Goal: Information Seeking & Learning: Learn about a topic

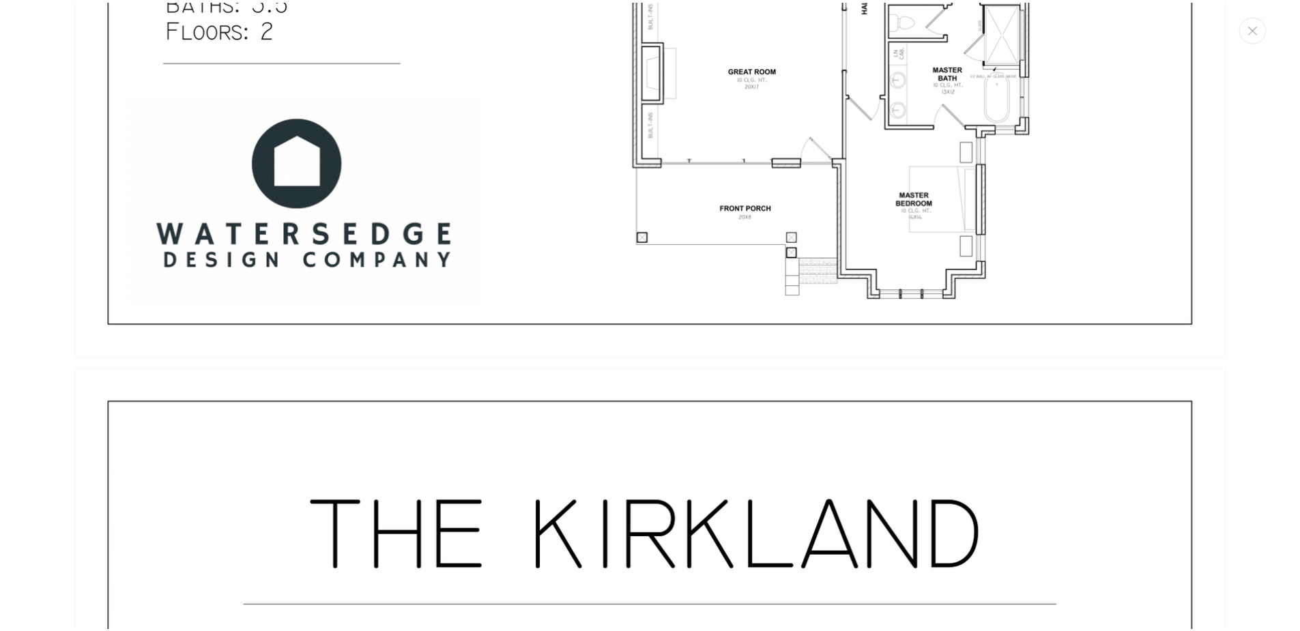
scroll to position [2394, 0]
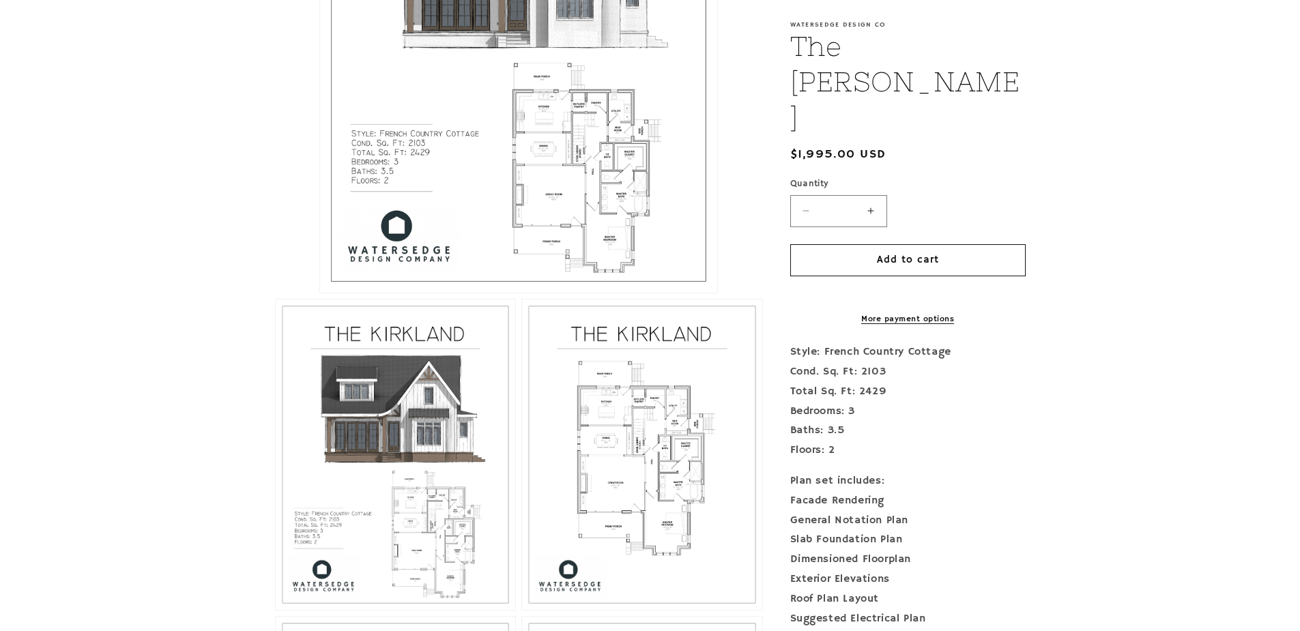
click at [320, 293] on button "Open media 1 in modal" at bounding box center [320, 293] width 0 height 0
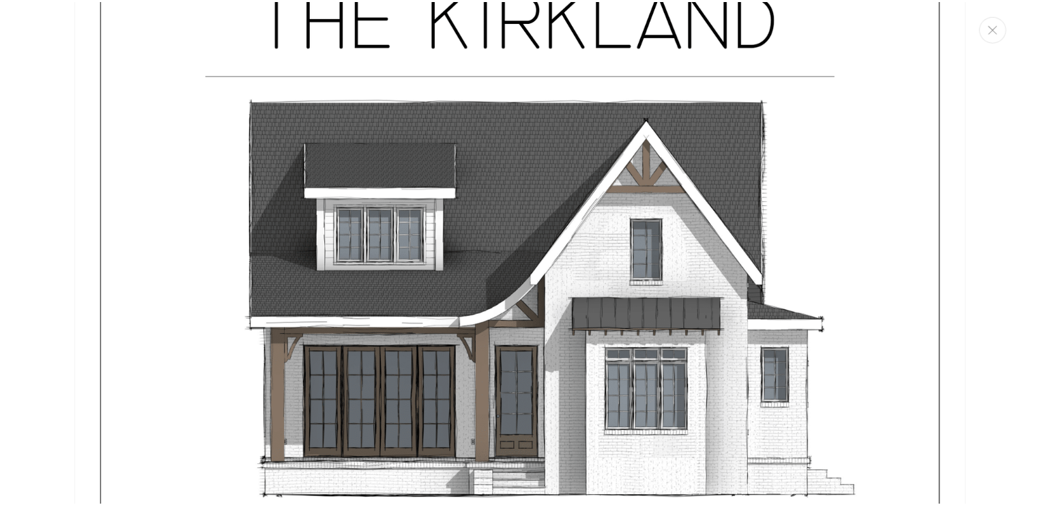
scroll to position [0, 0]
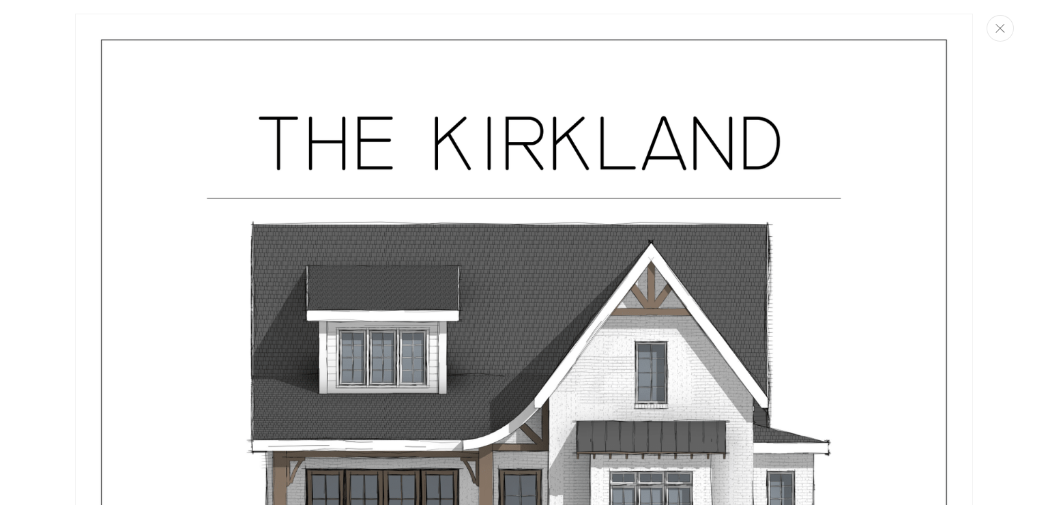
click at [1004, 37] on button "Close" at bounding box center [999, 28] width 27 height 27
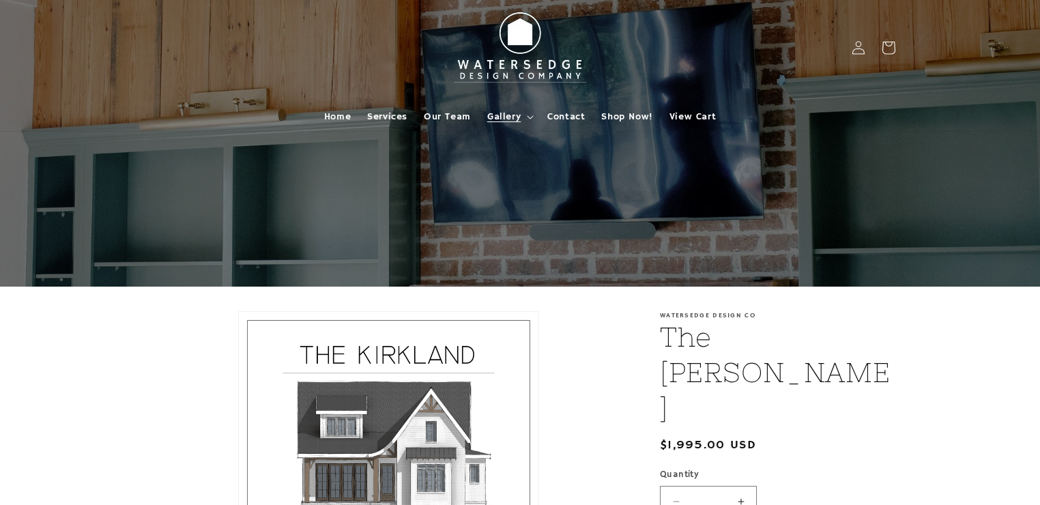
click at [504, 117] on span "Gallery" at bounding box center [503, 117] width 33 height 12
click at [331, 115] on span "Home" at bounding box center [337, 117] width 27 height 12
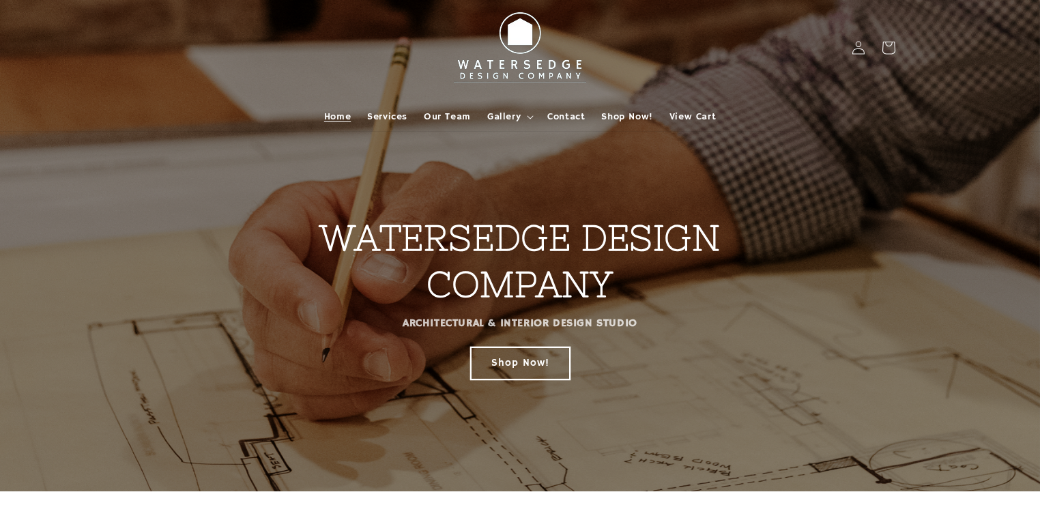
click at [516, 366] on link "Shop Now!" at bounding box center [520, 363] width 99 height 32
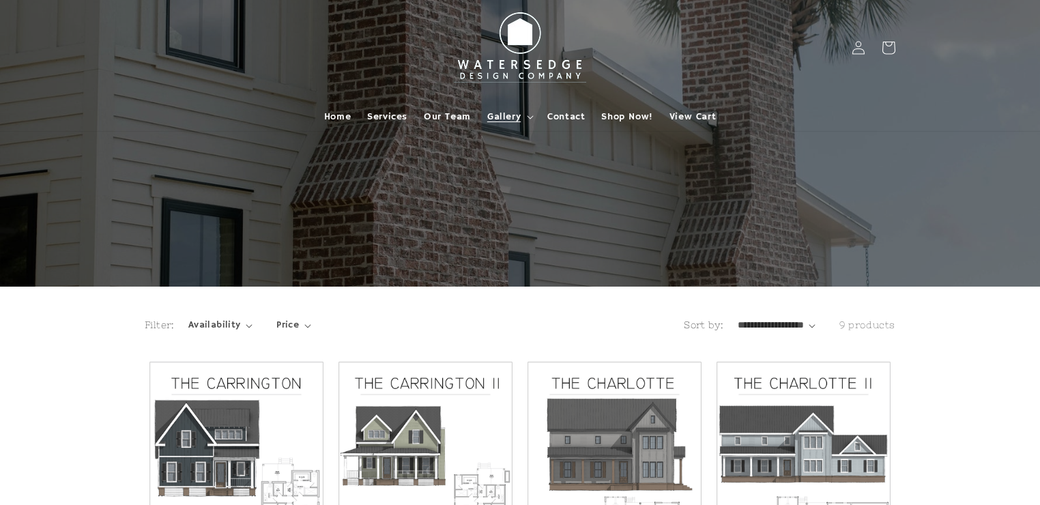
click at [517, 122] on span "Gallery" at bounding box center [503, 117] width 33 height 12
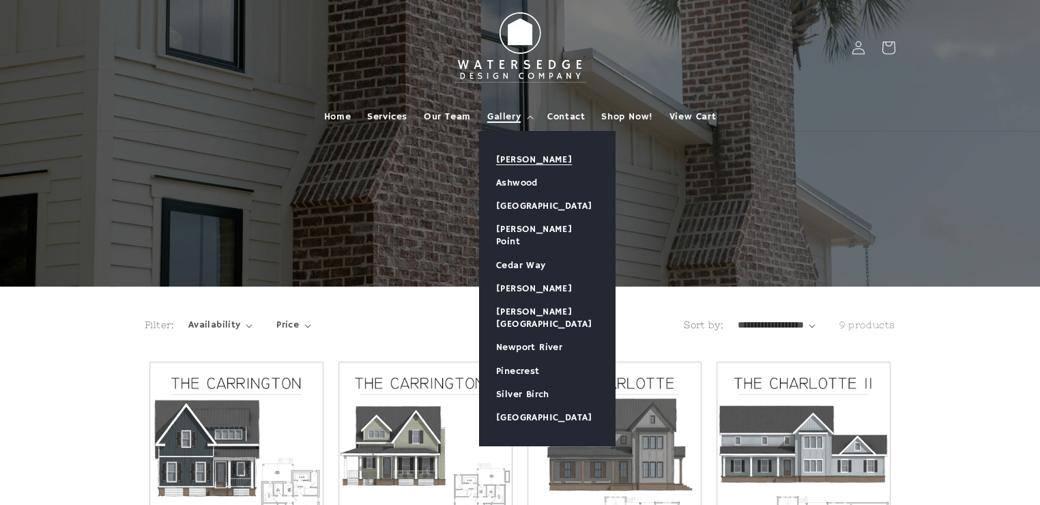
click at [518, 158] on link "[PERSON_NAME]" at bounding box center [547, 159] width 135 height 23
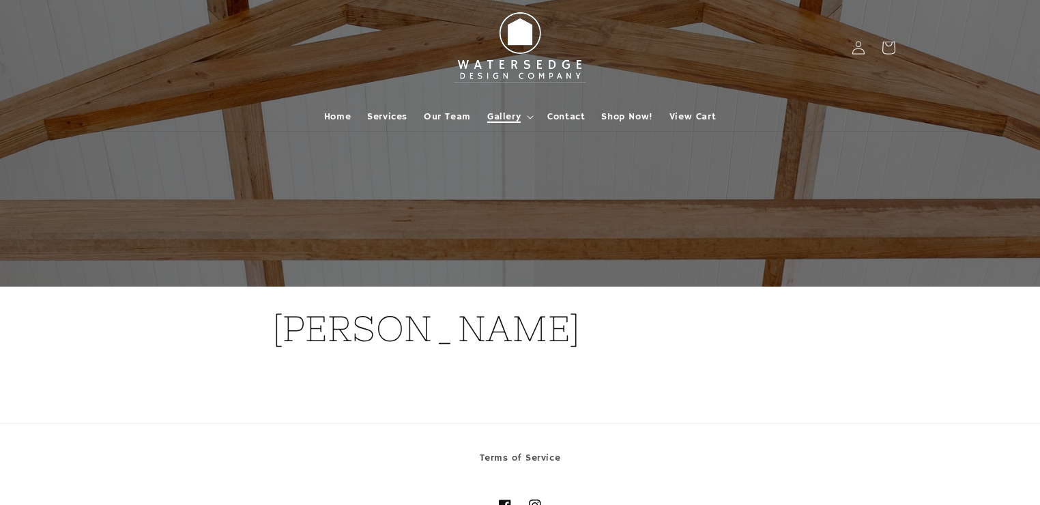
click at [513, 115] on span "Gallery" at bounding box center [503, 117] width 33 height 12
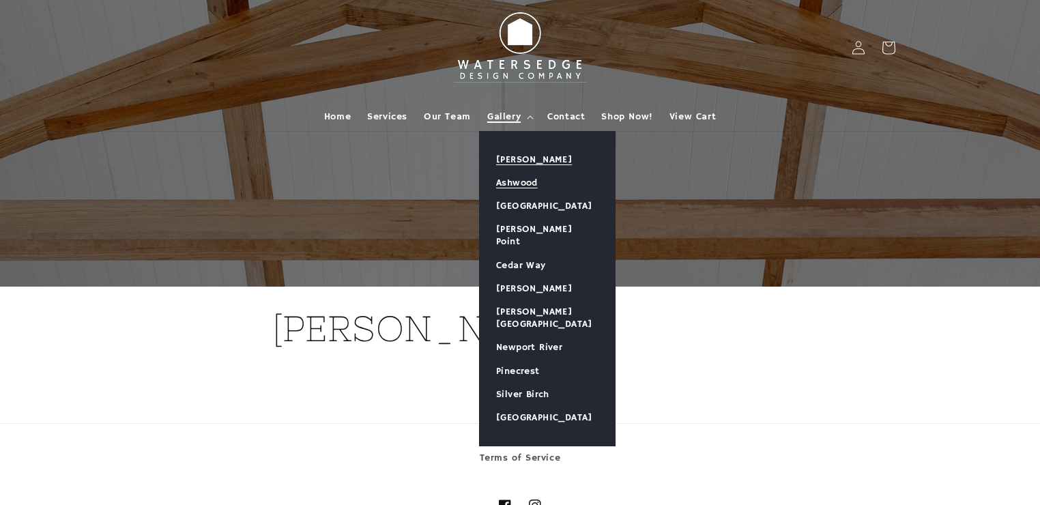
click at [502, 181] on link "Ashwood" at bounding box center [547, 182] width 135 height 23
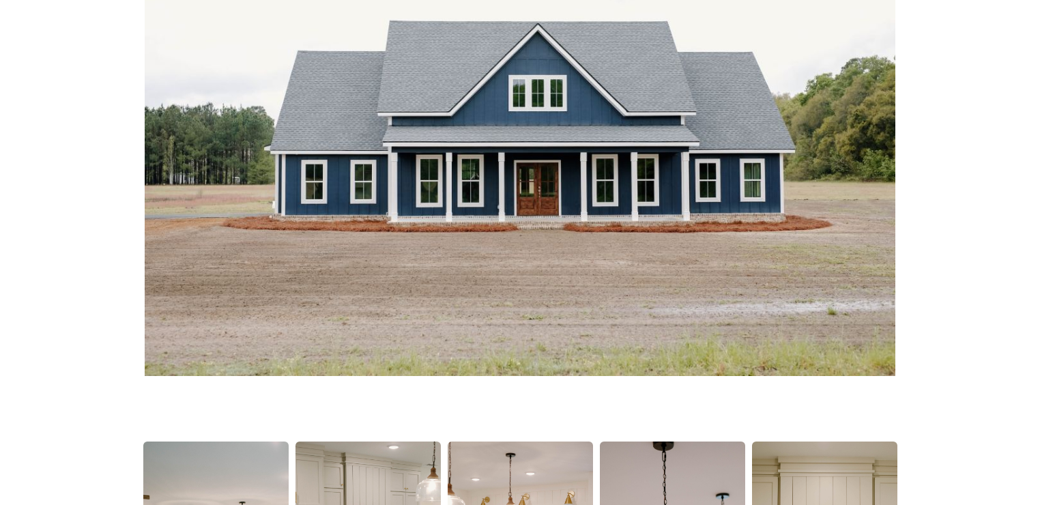
scroll to position [218, 0]
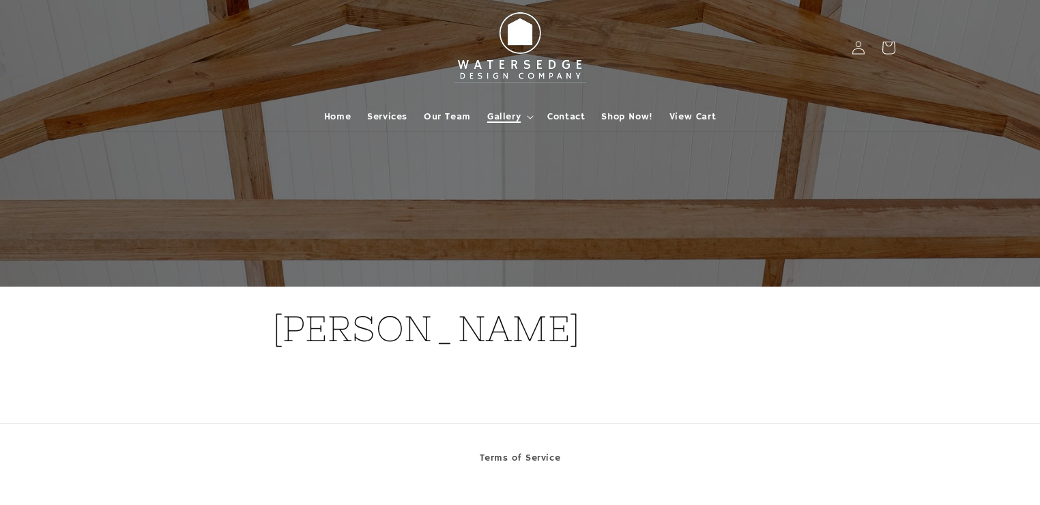
click at [527, 117] on icon at bounding box center [530, 117] width 7 height 4
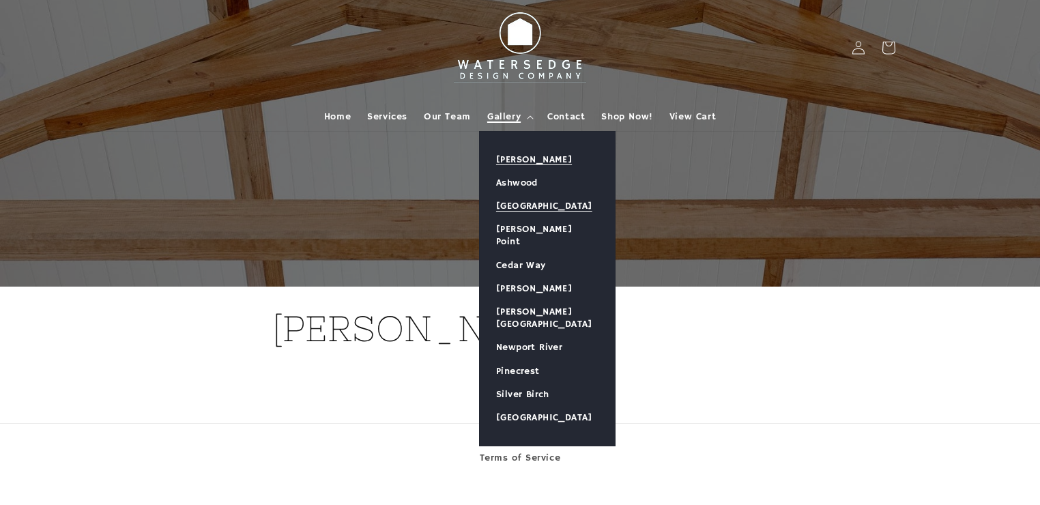
click at [518, 207] on link "[GEOGRAPHIC_DATA]" at bounding box center [547, 205] width 135 height 23
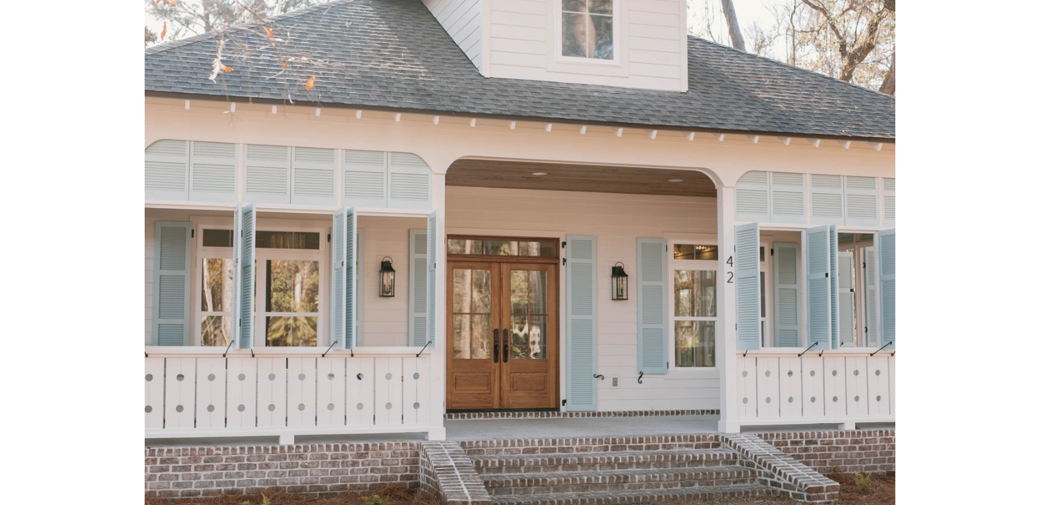
scroll to position [107, 0]
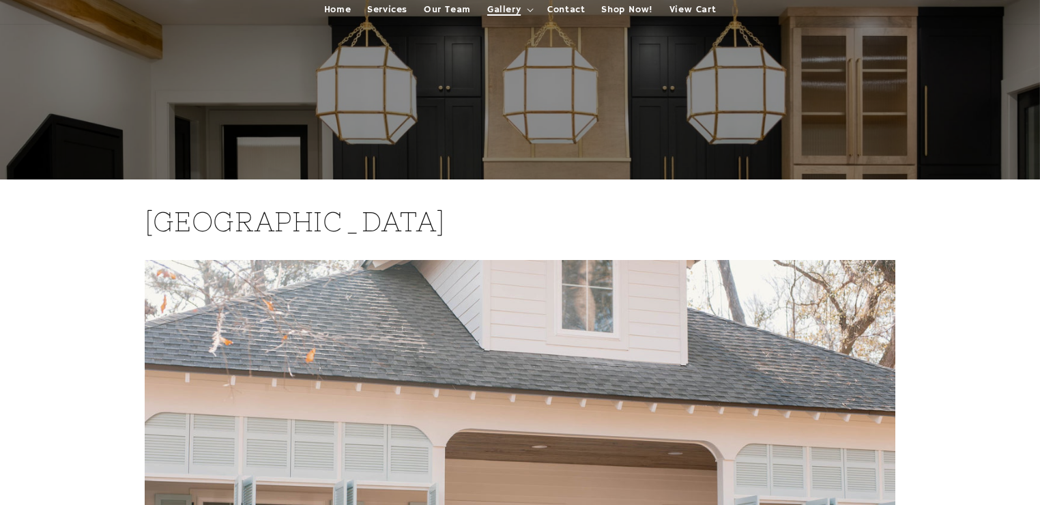
click at [504, 10] on span "Gallery" at bounding box center [503, 9] width 33 height 12
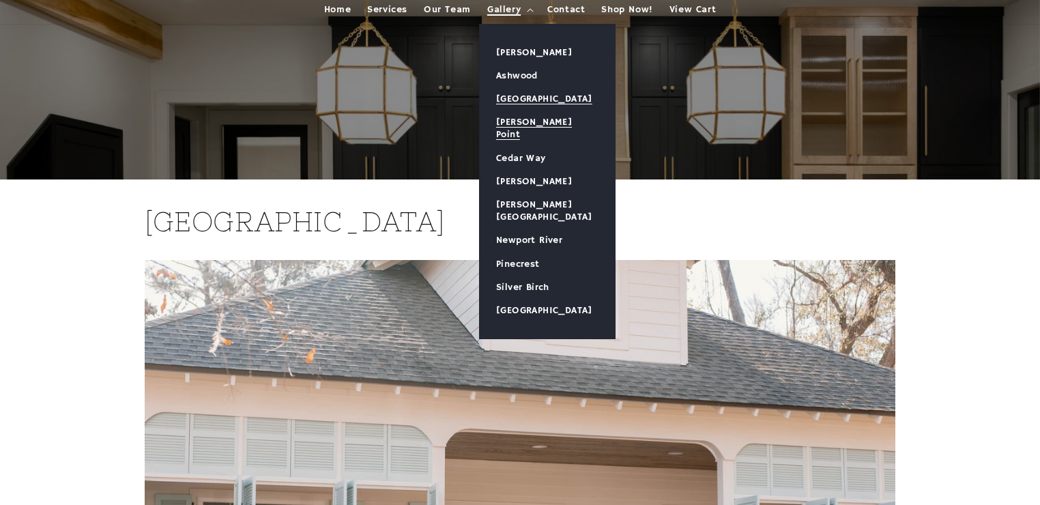
click at [505, 119] on link "[PERSON_NAME] Point" at bounding box center [547, 128] width 135 height 35
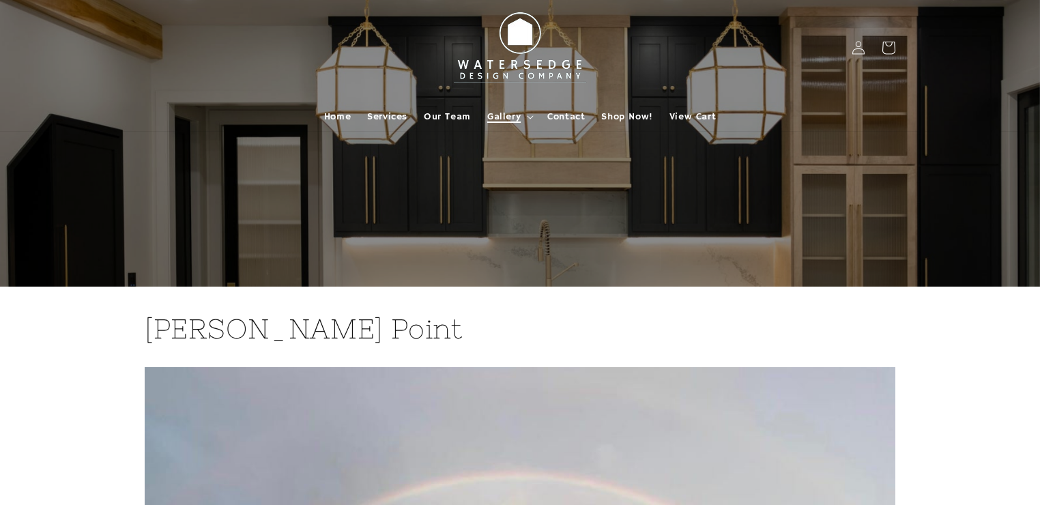
click at [529, 118] on icon at bounding box center [530, 116] width 6 height 3
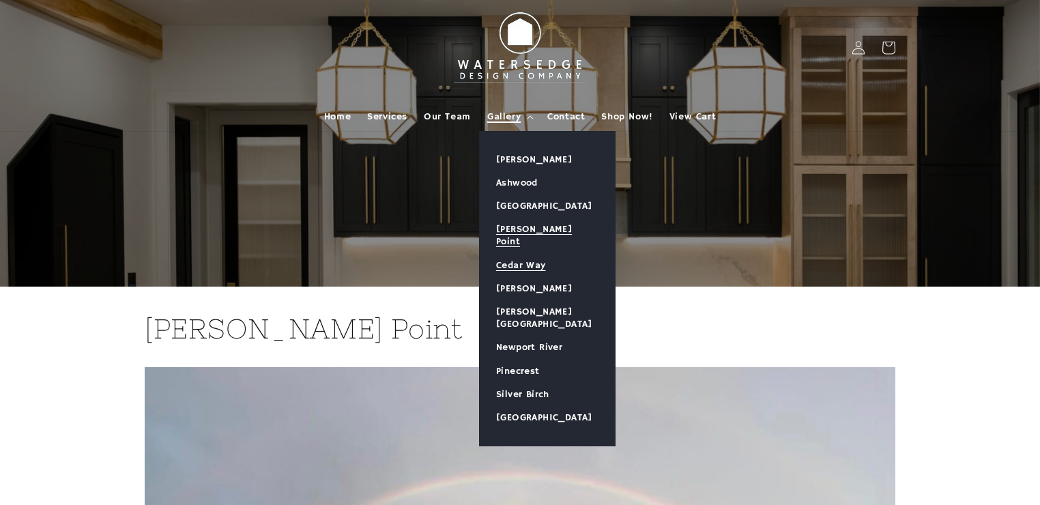
click at [518, 254] on link "Cedar Way" at bounding box center [547, 265] width 135 height 23
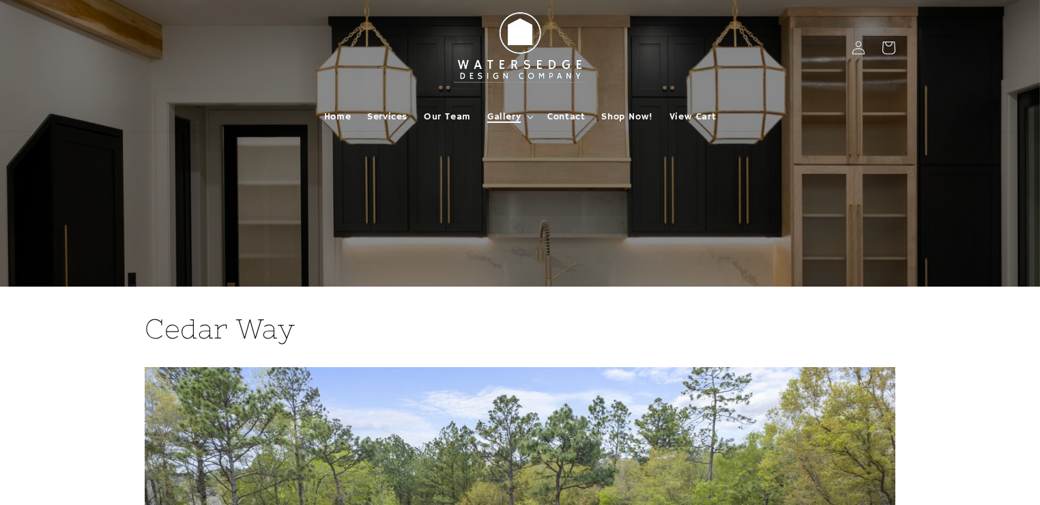
click at [497, 116] on span "Gallery" at bounding box center [503, 117] width 33 height 12
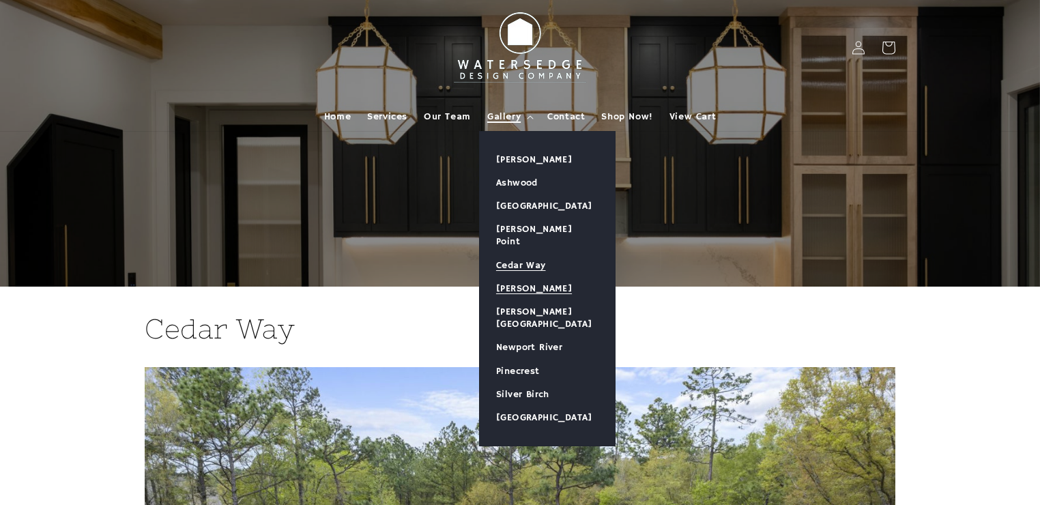
click at [510, 277] on link "[PERSON_NAME]" at bounding box center [547, 288] width 135 height 23
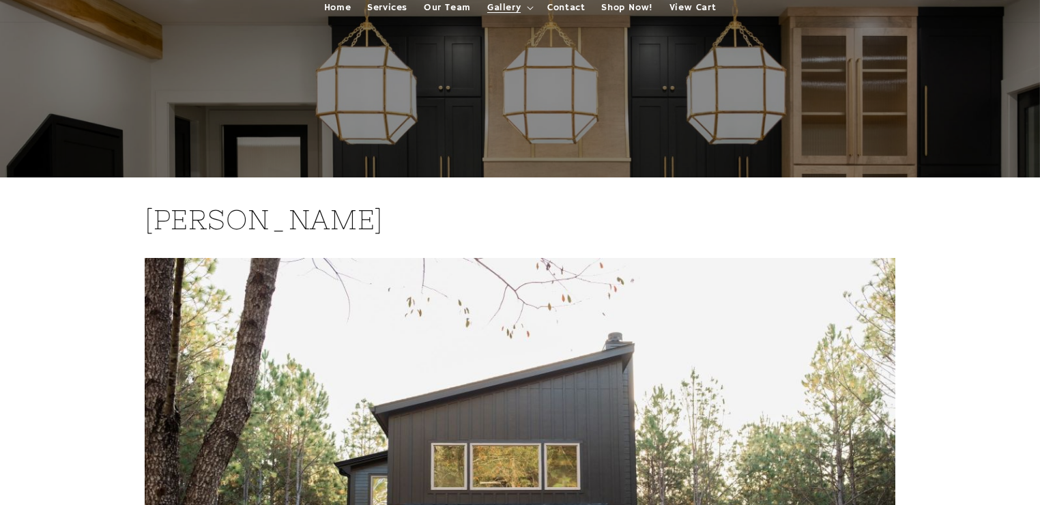
scroll to position [55, 0]
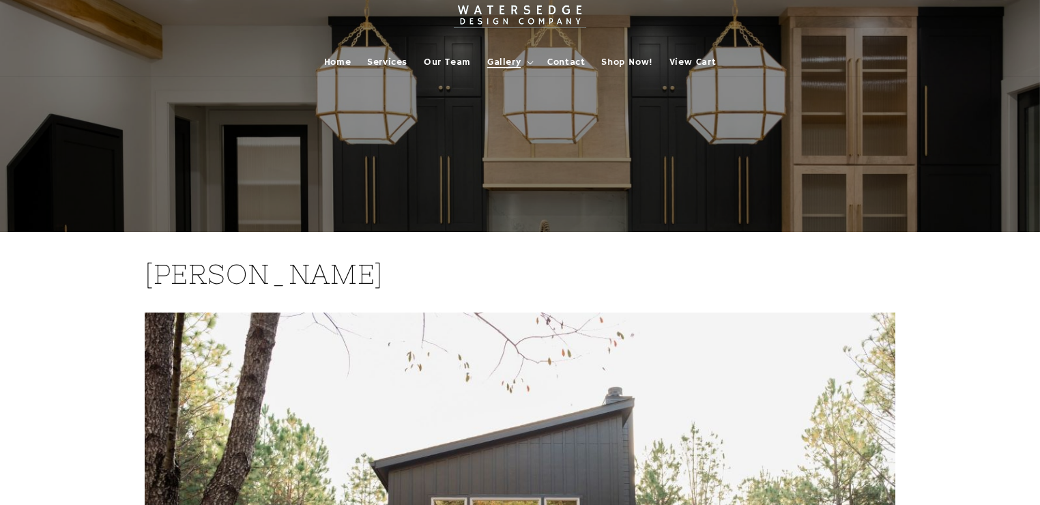
click at [510, 60] on span "Gallery" at bounding box center [503, 62] width 33 height 12
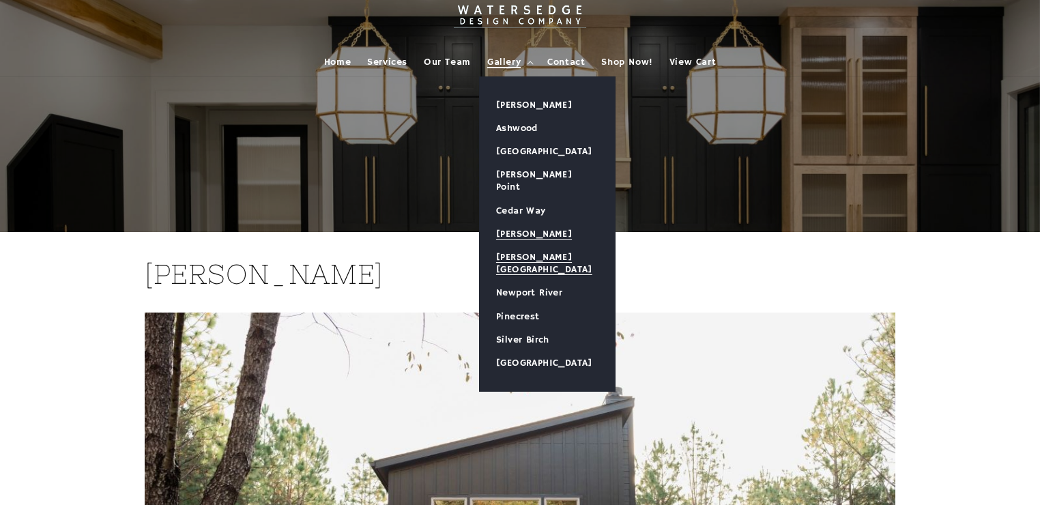
click at [499, 246] on link "[PERSON_NAME][GEOGRAPHIC_DATA]" at bounding box center [547, 263] width 135 height 35
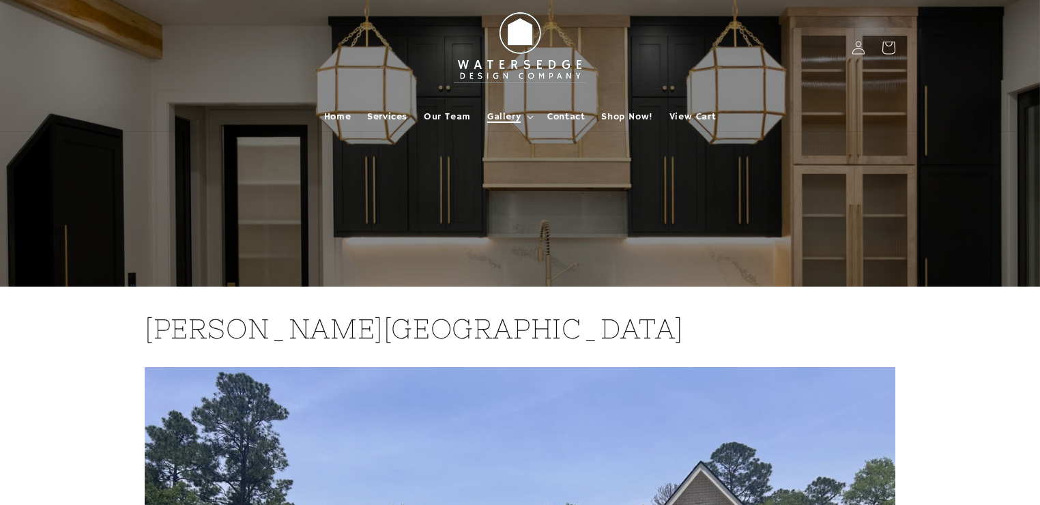
click at [501, 117] on span "Gallery" at bounding box center [503, 117] width 33 height 12
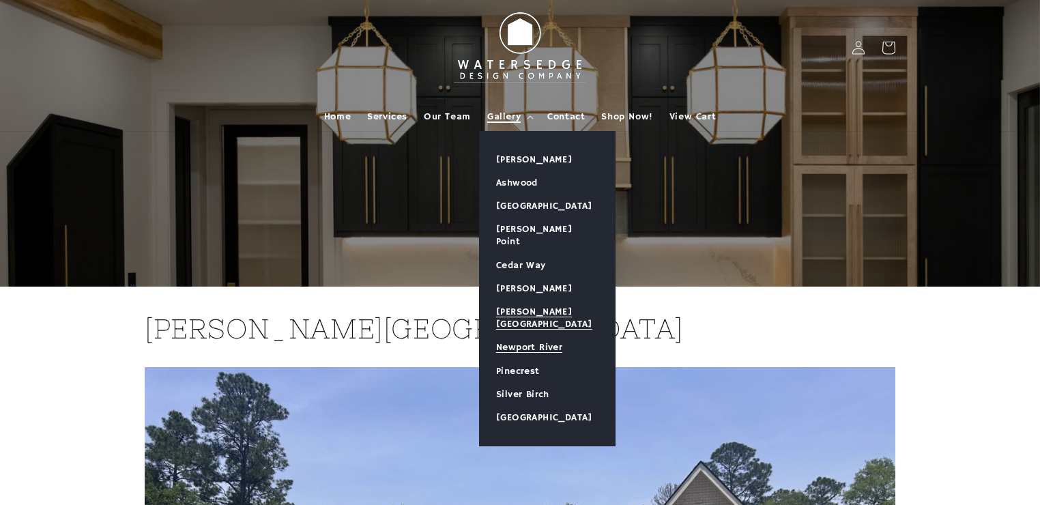
click at [521, 336] on link "Newport River" at bounding box center [547, 347] width 135 height 23
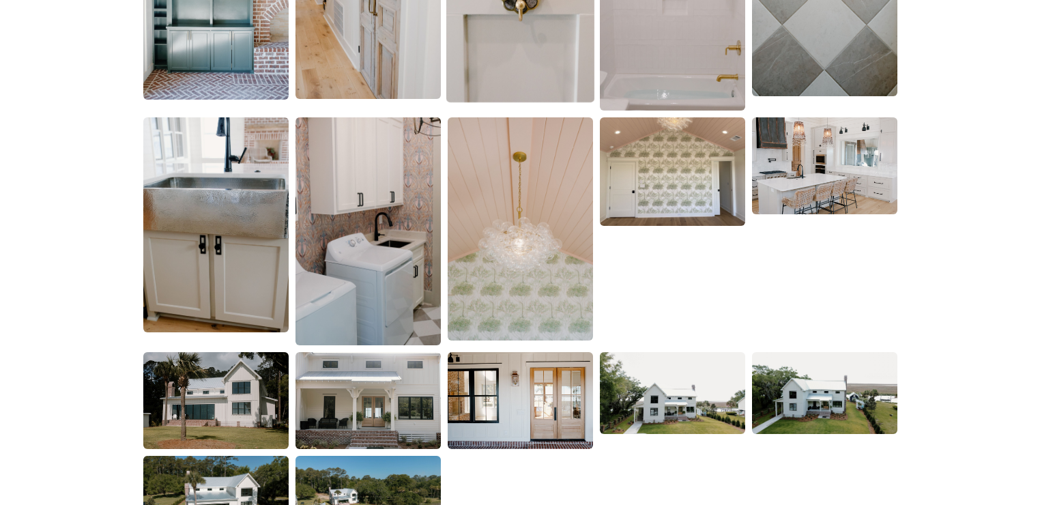
scroll to position [2674, 0]
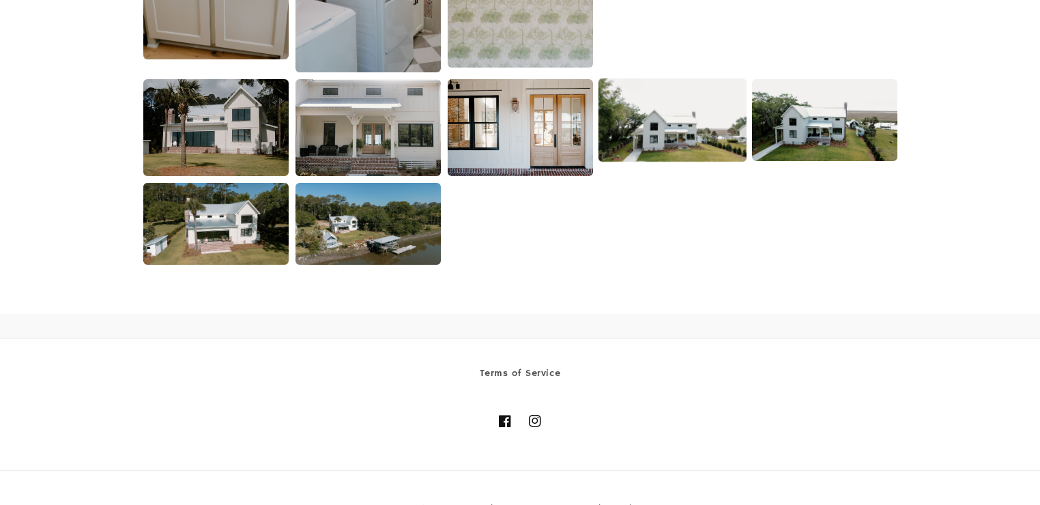
click at [647, 143] on img at bounding box center [672, 119] width 148 height 83
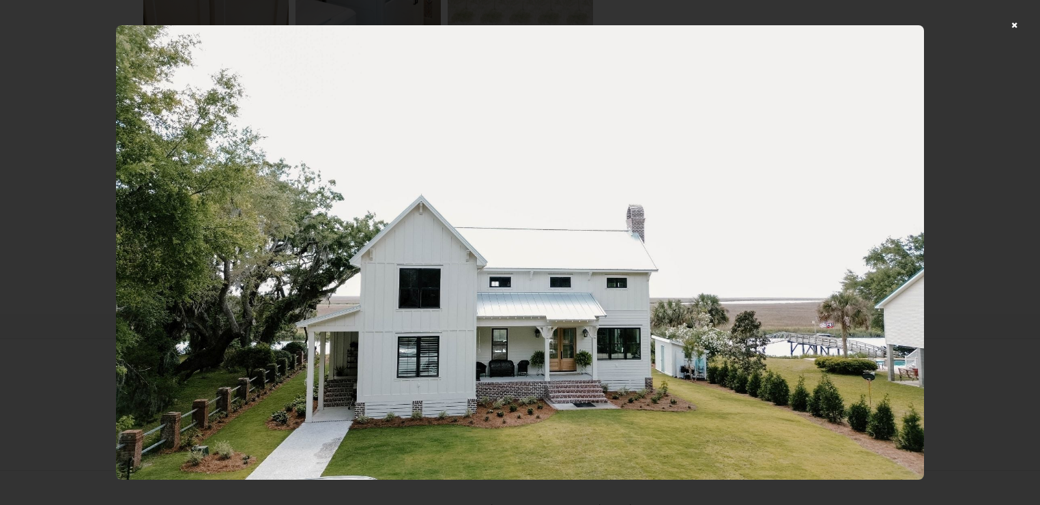
click at [1018, 27] on div at bounding box center [520, 252] width 1040 height 505
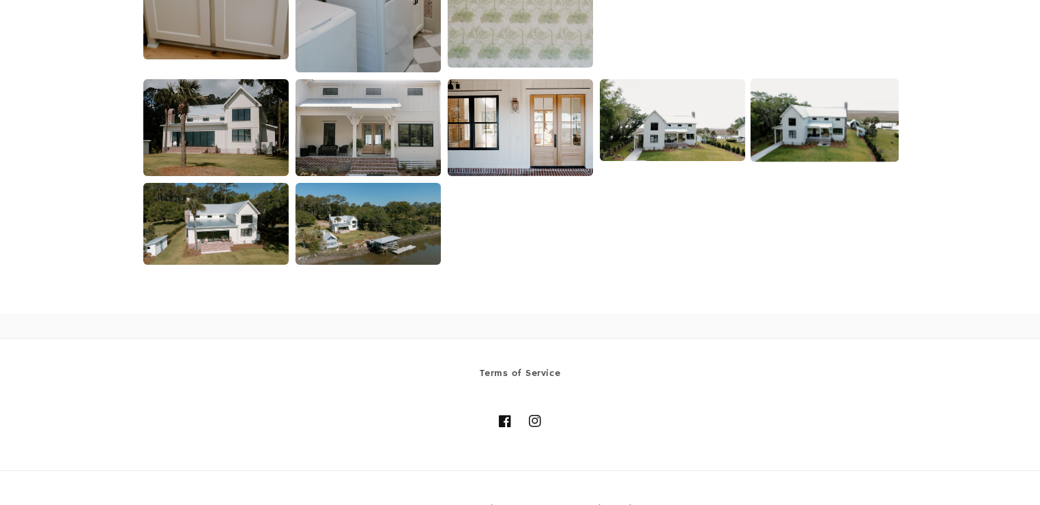
click at [819, 126] on img at bounding box center [824, 119] width 148 height 83
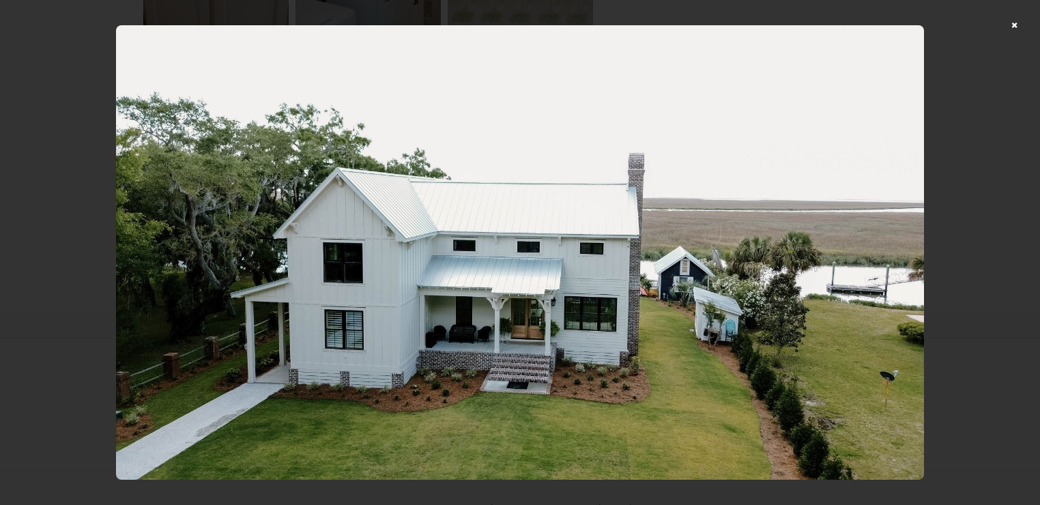
click at [1020, 25] on div at bounding box center [520, 252] width 1040 height 505
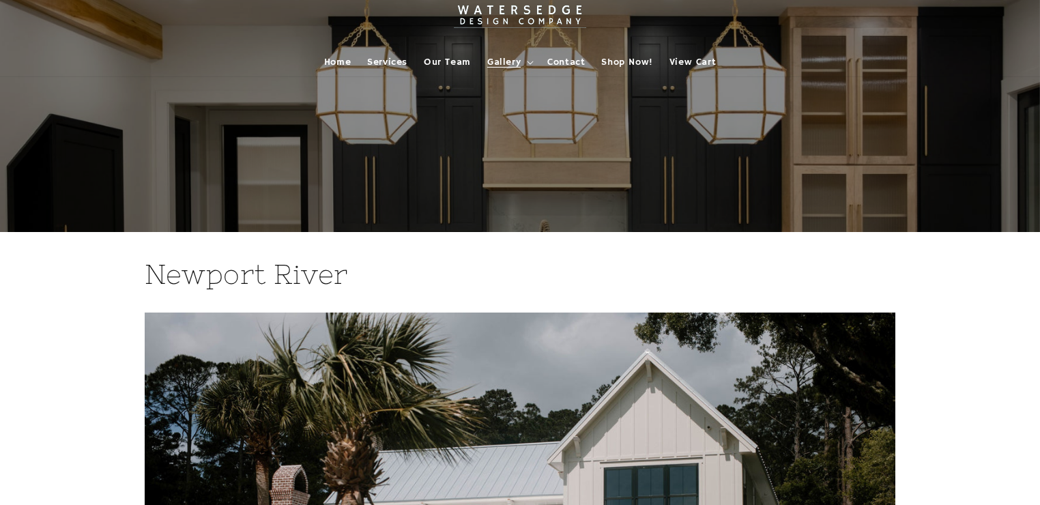
scroll to position [0, 0]
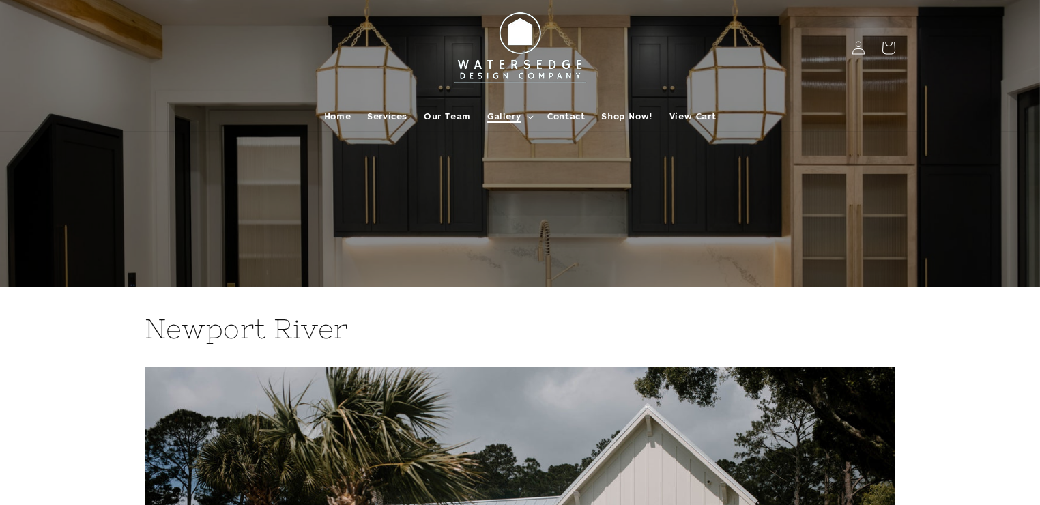
click at [506, 113] on span "Gallery" at bounding box center [503, 117] width 33 height 12
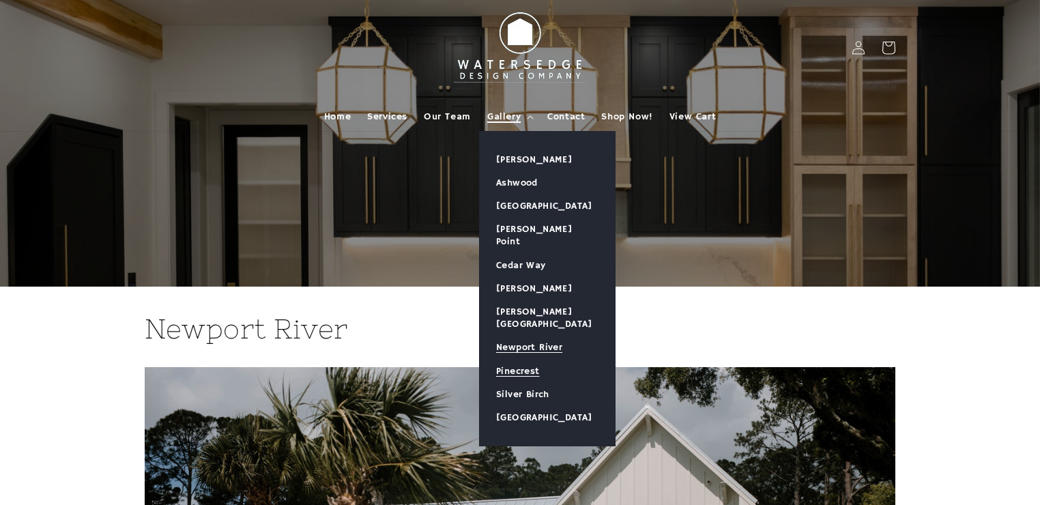
click at [512, 360] on link "Pinecrest" at bounding box center [547, 371] width 135 height 23
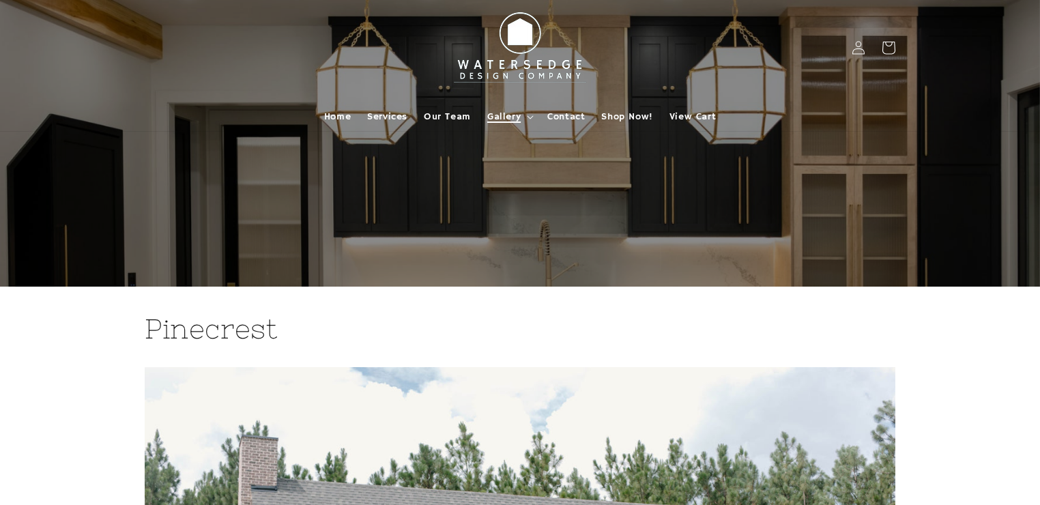
click at [528, 116] on icon at bounding box center [530, 117] width 7 height 4
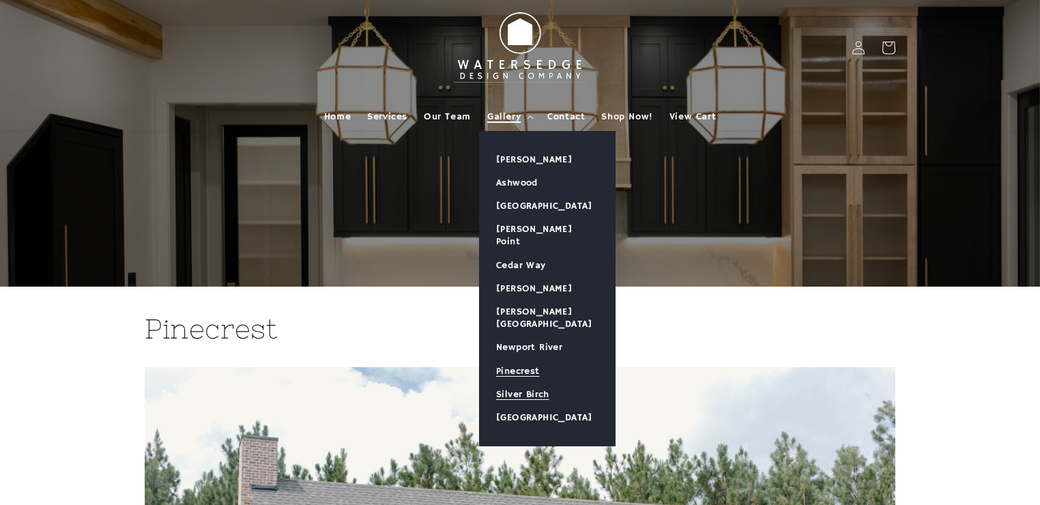
click at [529, 383] on link "Silver Birch" at bounding box center [547, 394] width 135 height 23
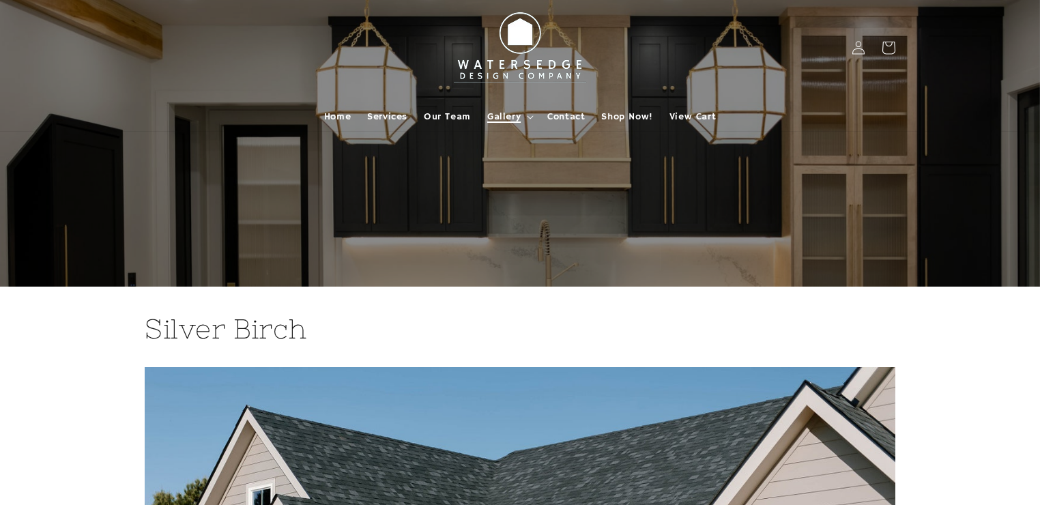
click at [508, 117] on span "Gallery" at bounding box center [503, 117] width 33 height 12
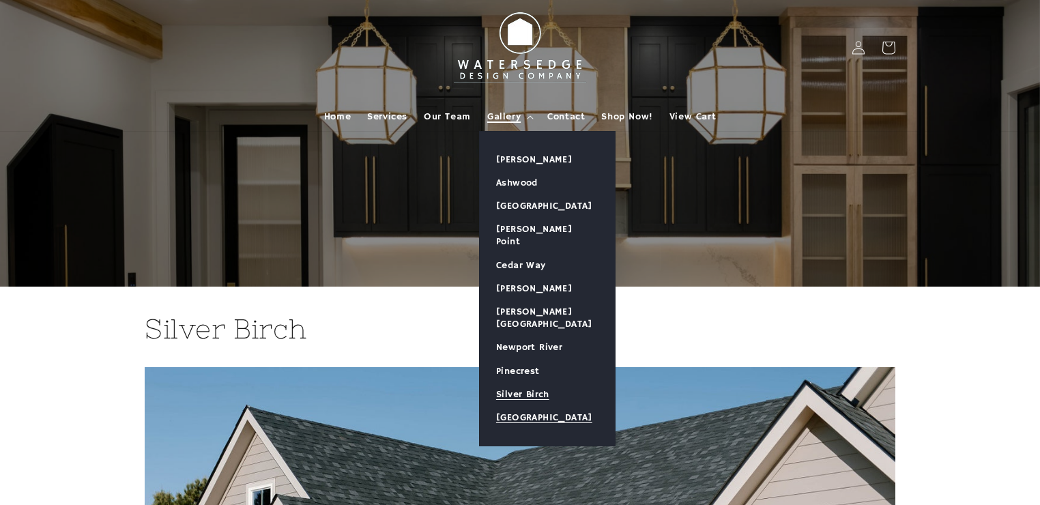
click at [527, 406] on link "[GEOGRAPHIC_DATA]" at bounding box center [547, 417] width 135 height 23
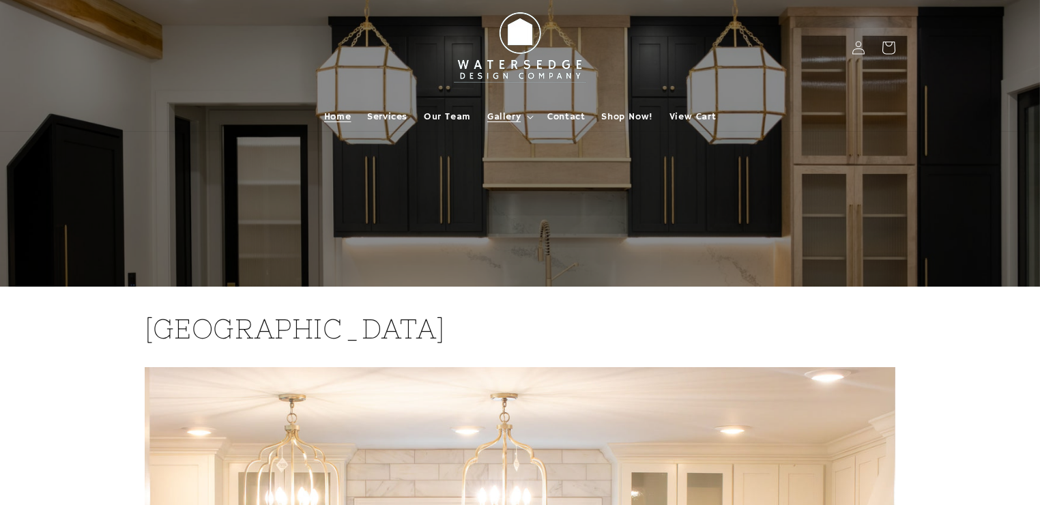
click at [343, 114] on span "Home" at bounding box center [337, 117] width 27 height 12
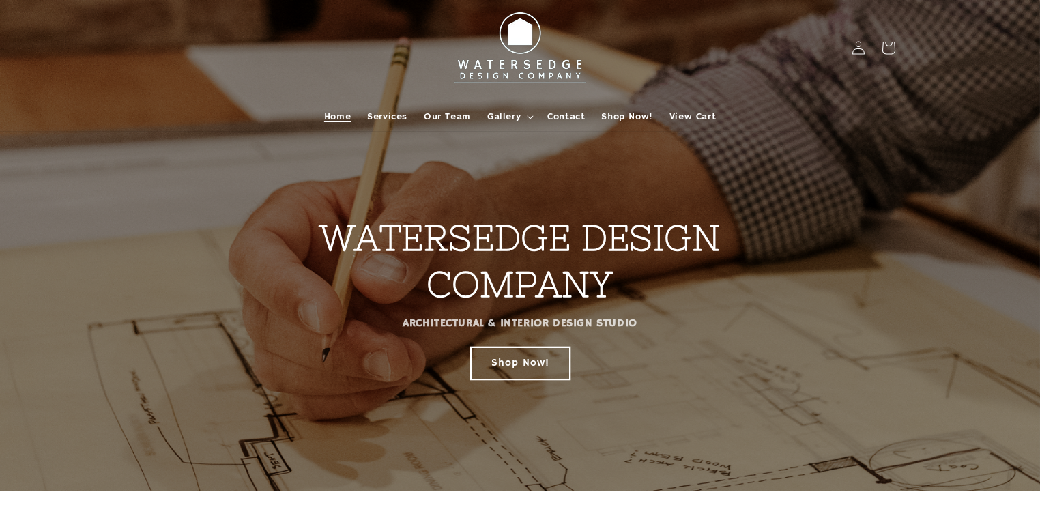
click at [510, 362] on link "Shop Now!" at bounding box center [520, 363] width 99 height 32
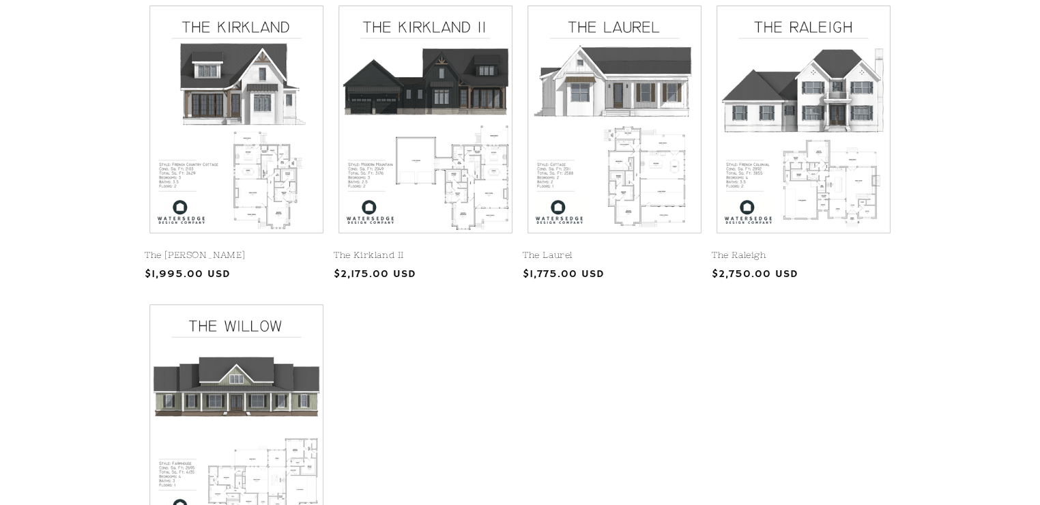
scroll to position [600, 0]
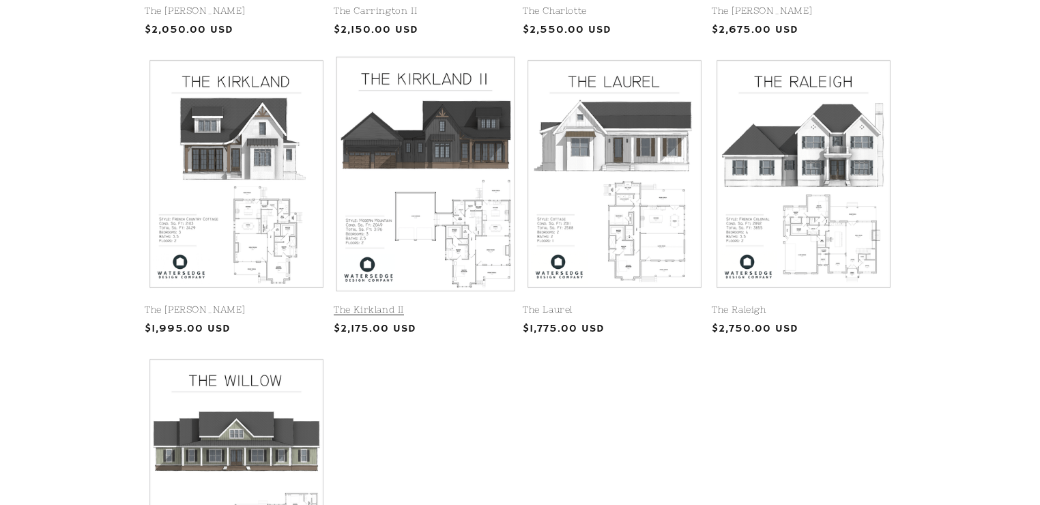
click at [434, 304] on link "The Kirkland II" at bounding box center [426, 310] width 184 height 12
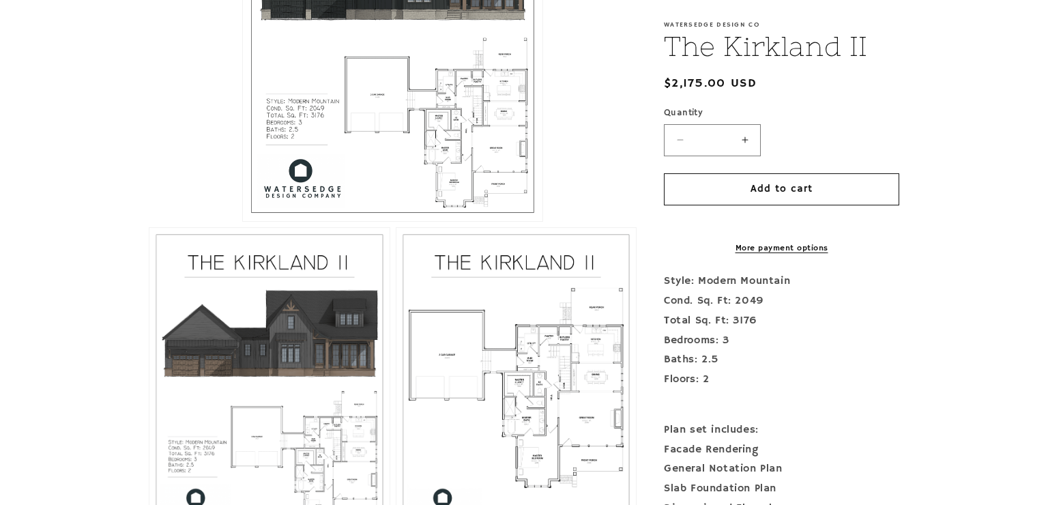
scroll to position [546, 0]
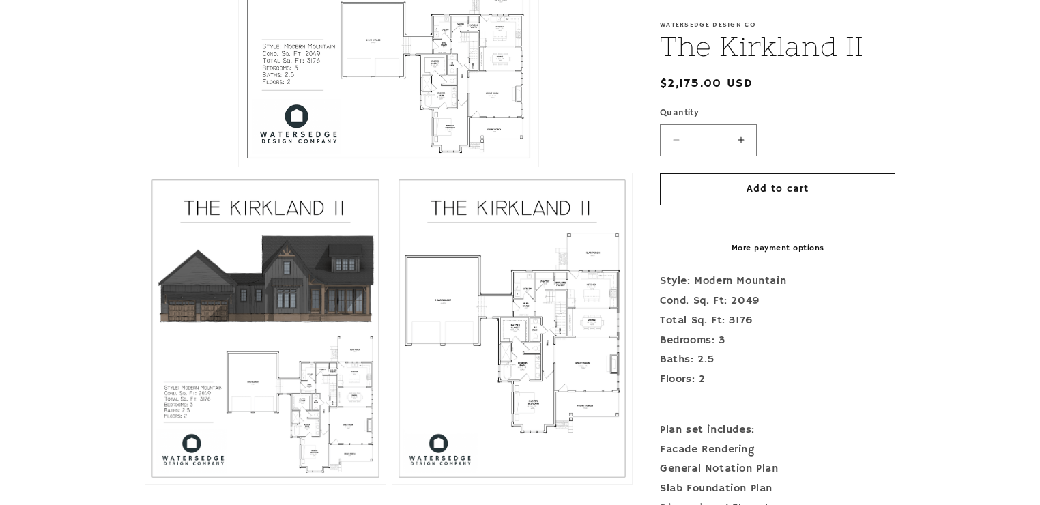
click at [392, 484] on button "Open media 3 in modal" at bounding box center [392, 484] width 0 height 0
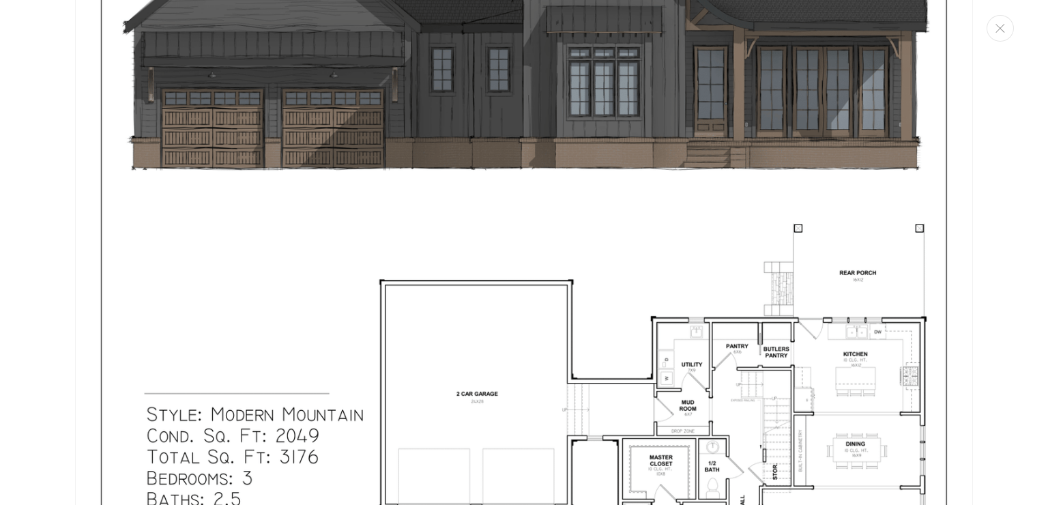
scroll to position [1408, 0]
